Goal: Information Seeking & Learning: Learn about a topic

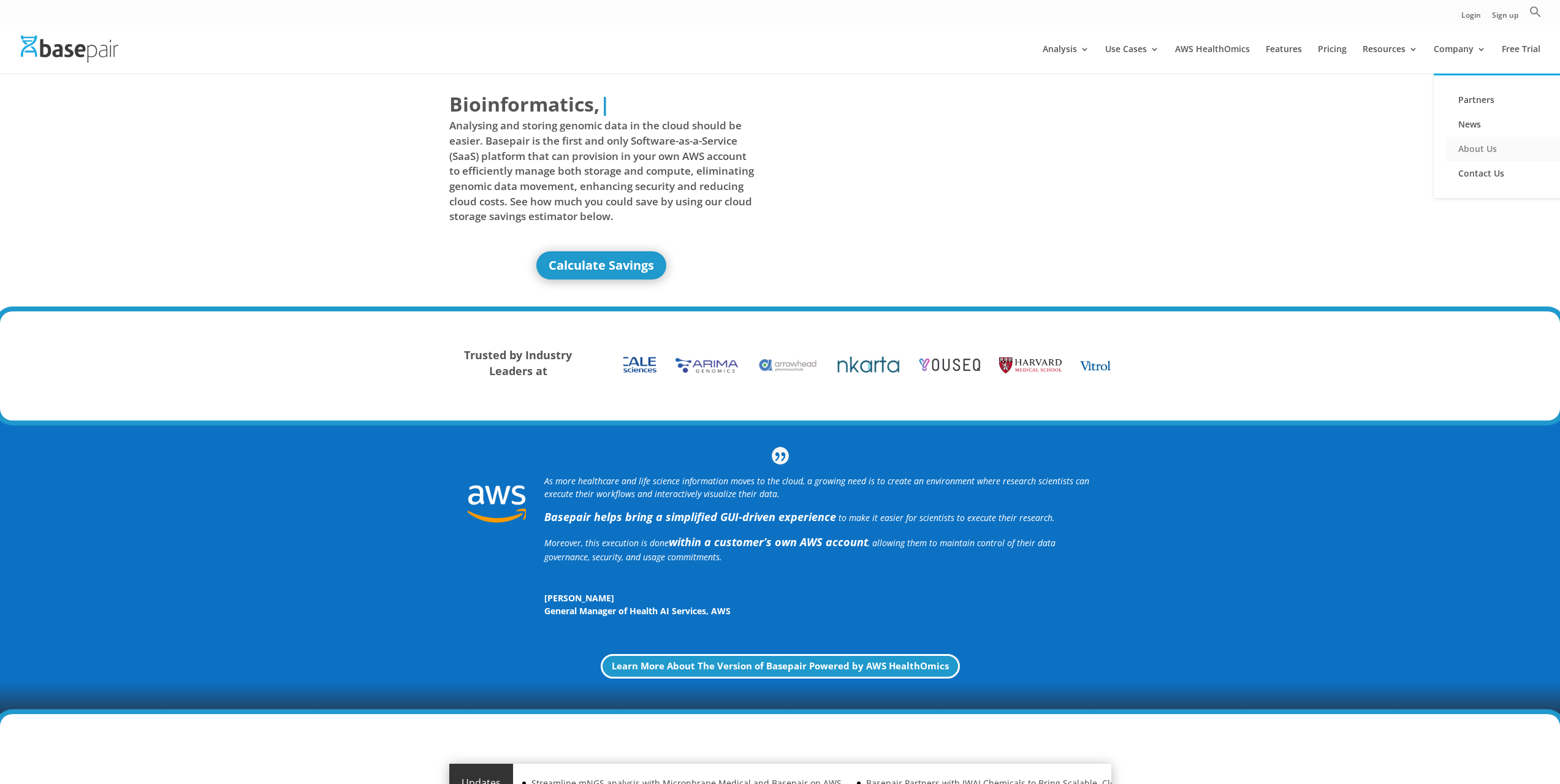
click at [1467, 146] on link "About Us" at bounding box center [1508, 149] width 122 height 24
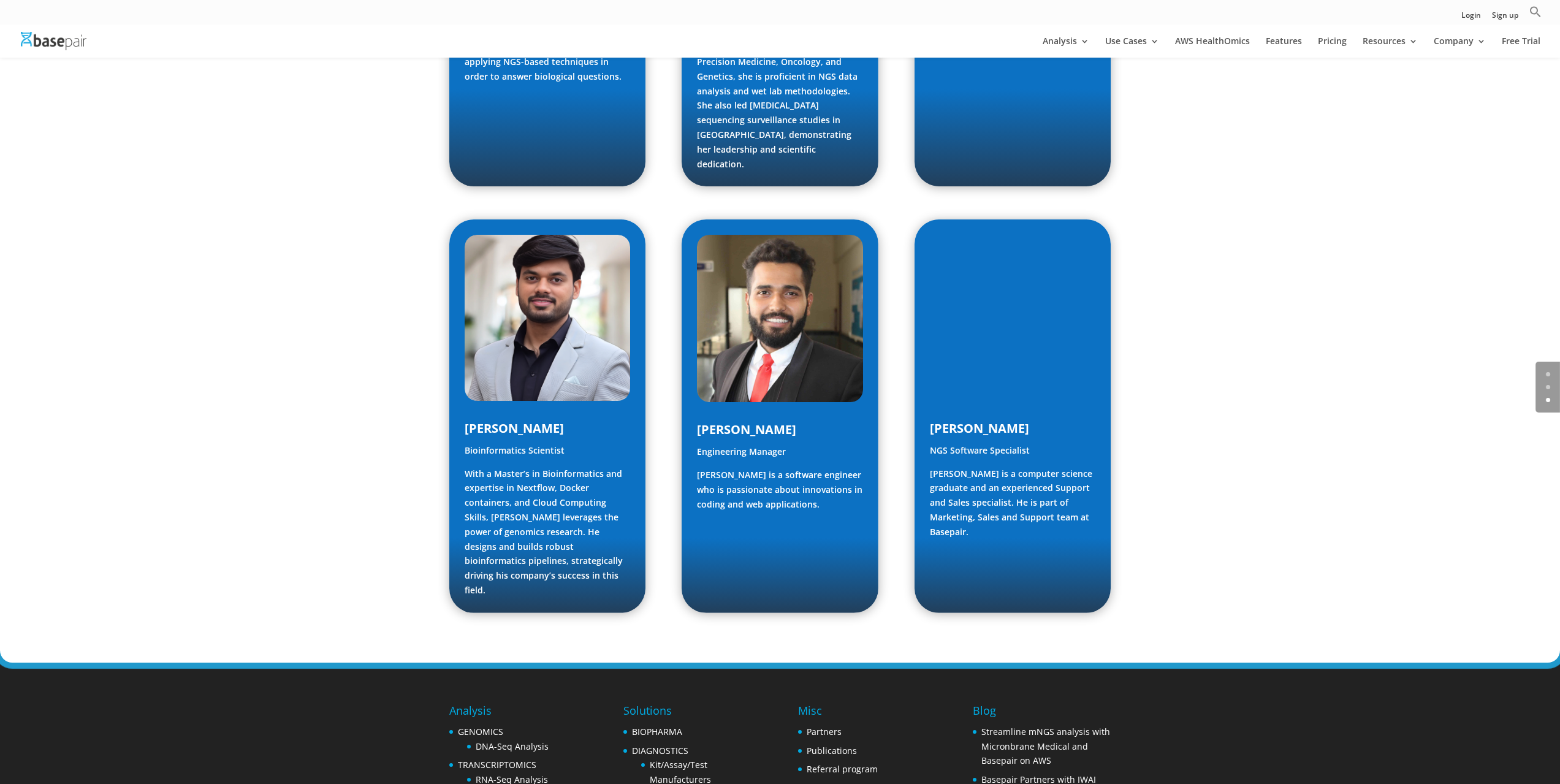
scroll to position [1625, 0]
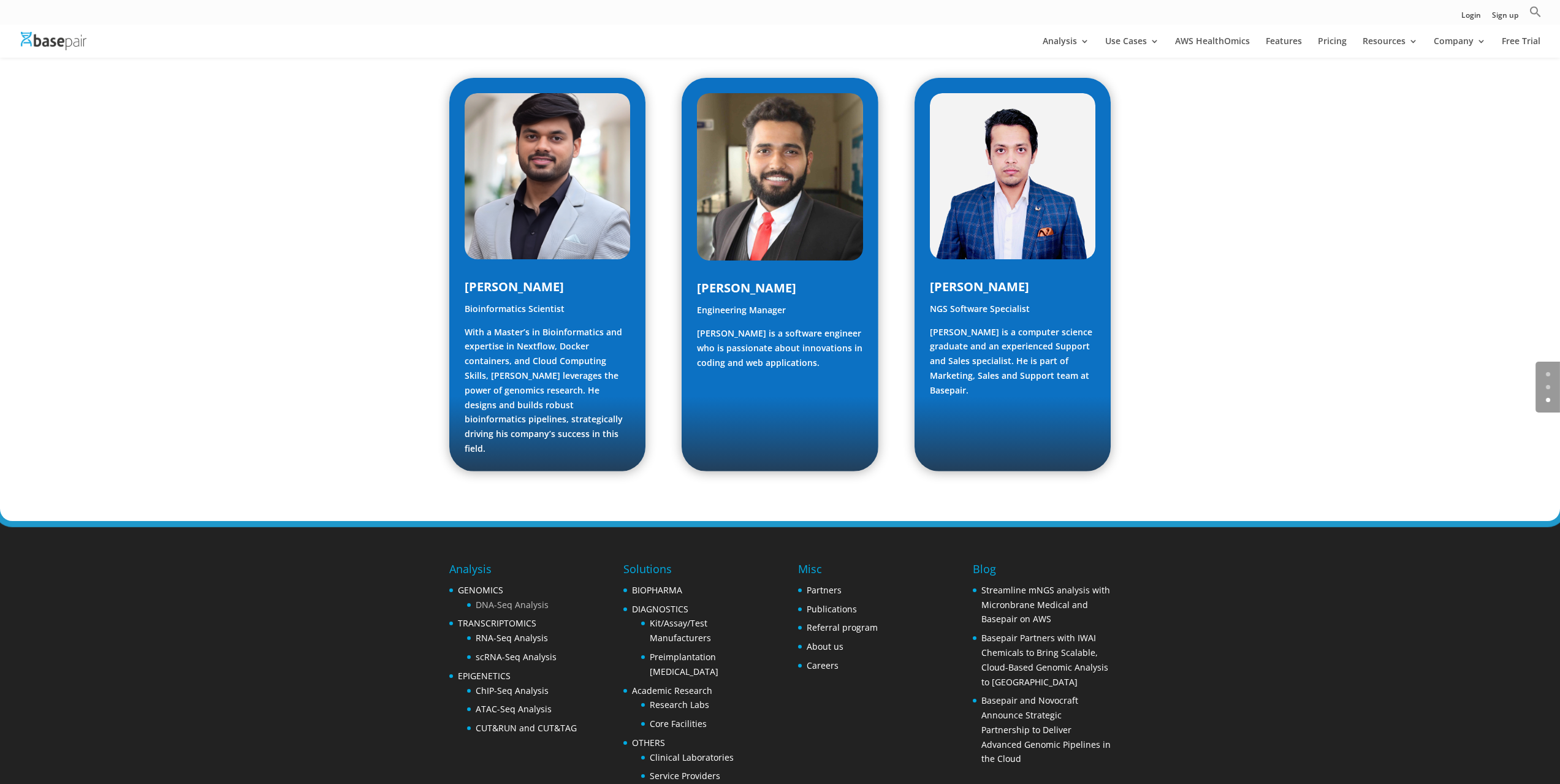
click at [482, 598] on link "DNA-Seq Analysis" at bounding box center [512, 604] width 73 height 12
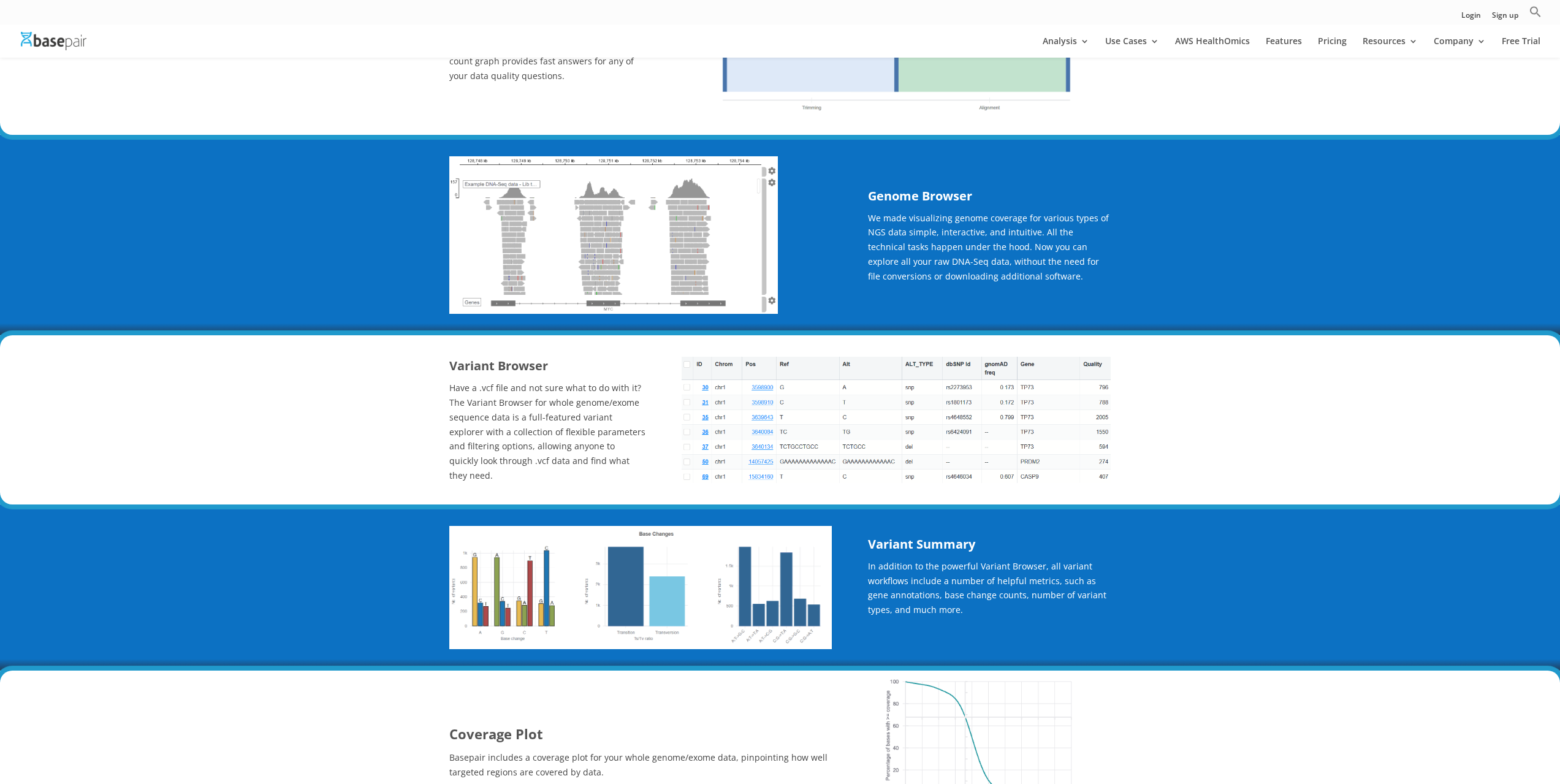
scroll to position [1471, 0]
